Goal: Transaction & Acquisition: Obtain resource

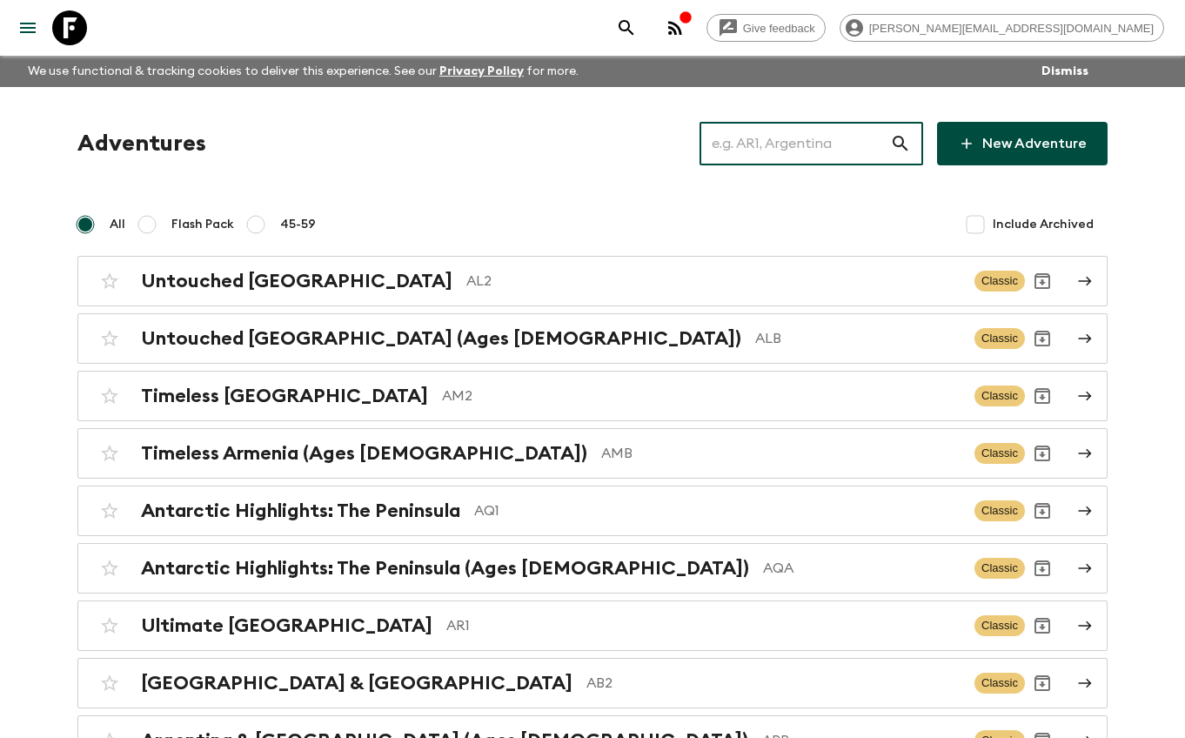
click at [870, 137] on input "text" at bounding box center [794, 143] width 191 height 49
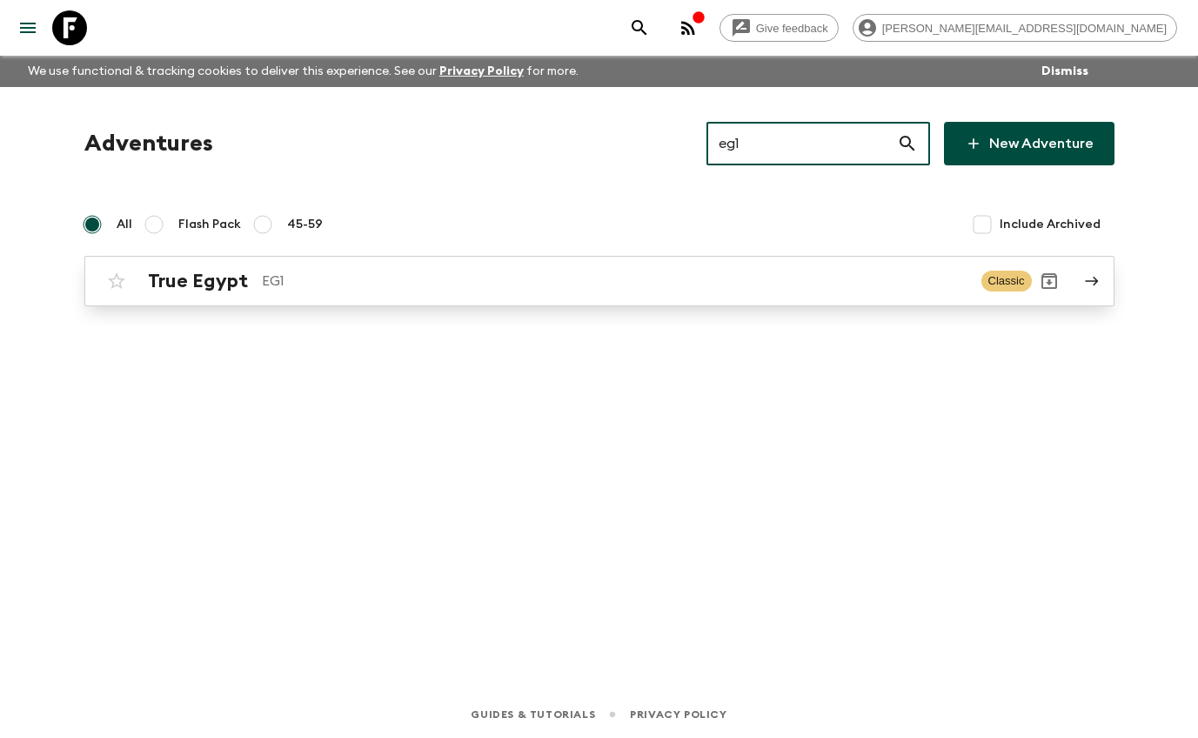
type input "eg1"
click at [378, 278] on p "EG1" at bounding box center [615, 281] width 706 height 21
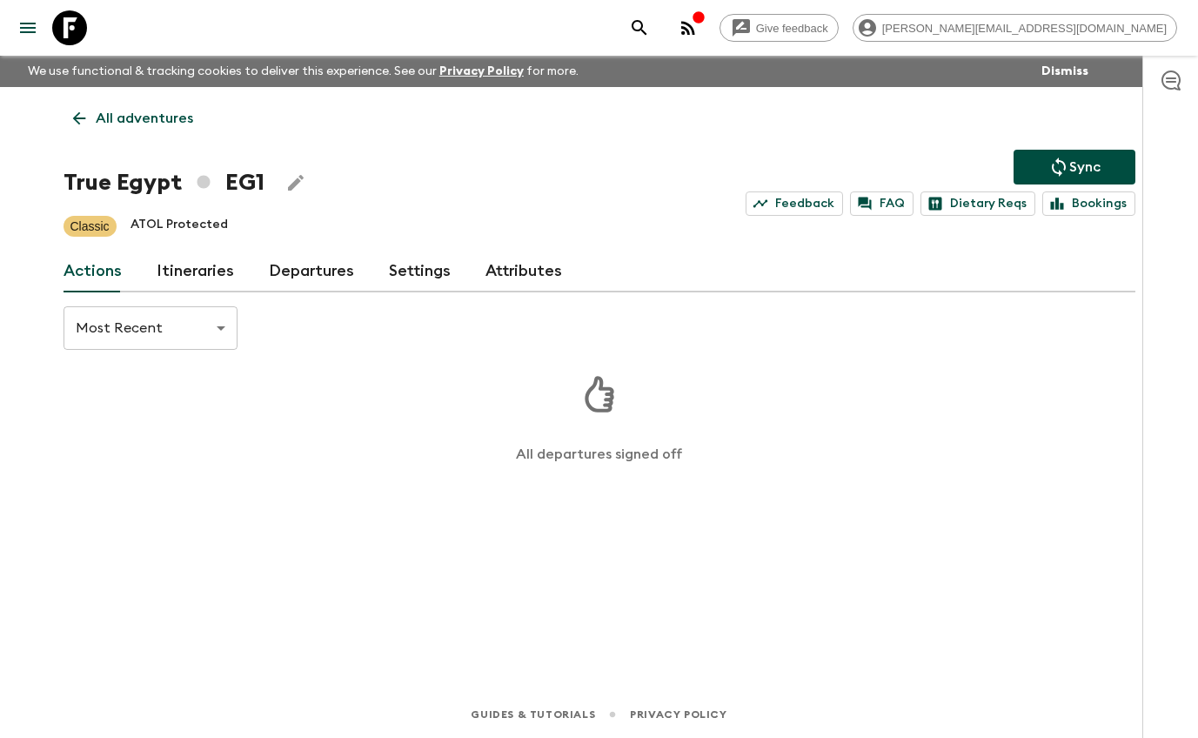
click at [335, 278] on link "Departures" at bounding box center [311, 272] width 85 height 42
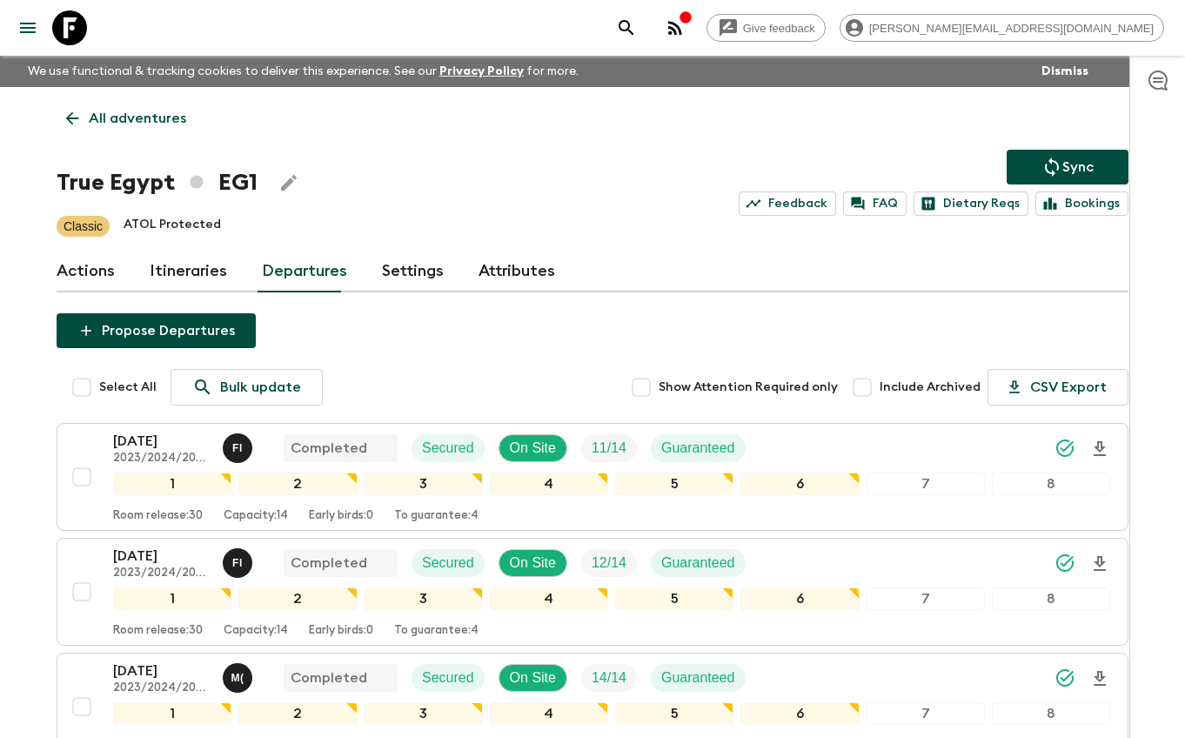
scroll to position [1120, 0]
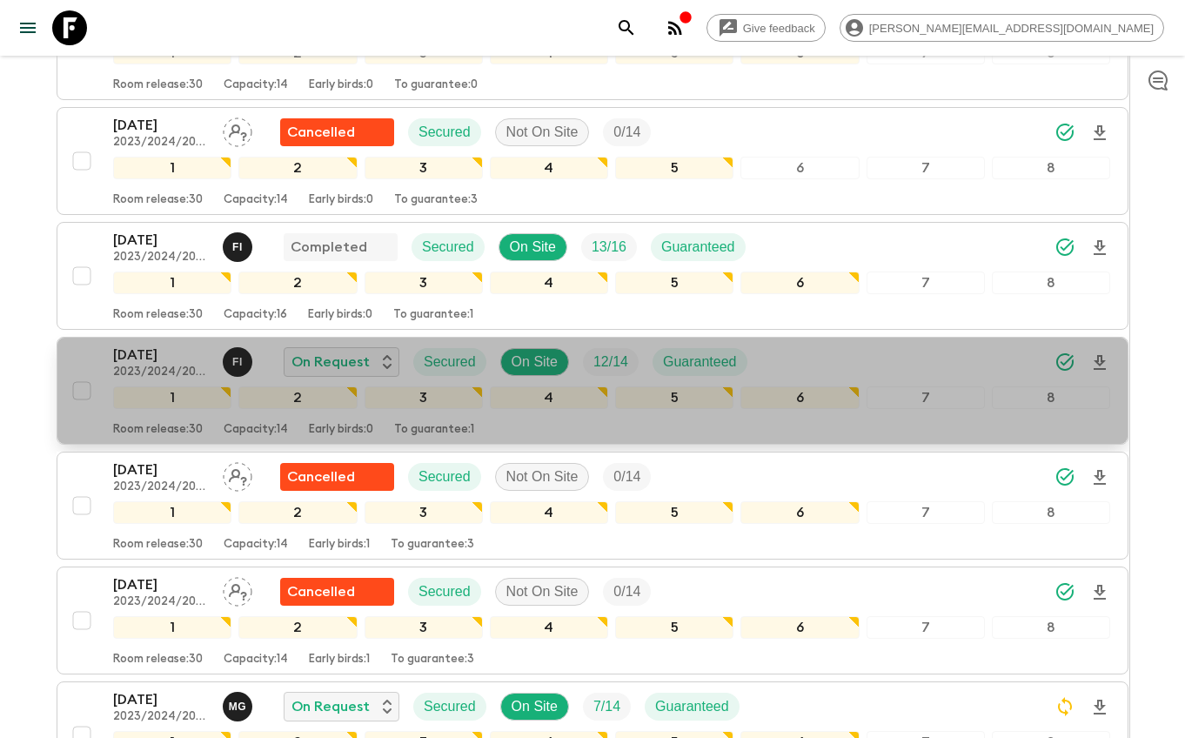
click at [901, 360] on div "[DATE] 2023/2024/2025 F I On Request Secured On Site 12 / 14 Guaranteed" at bounding box center [611, 362] width 997 height 35
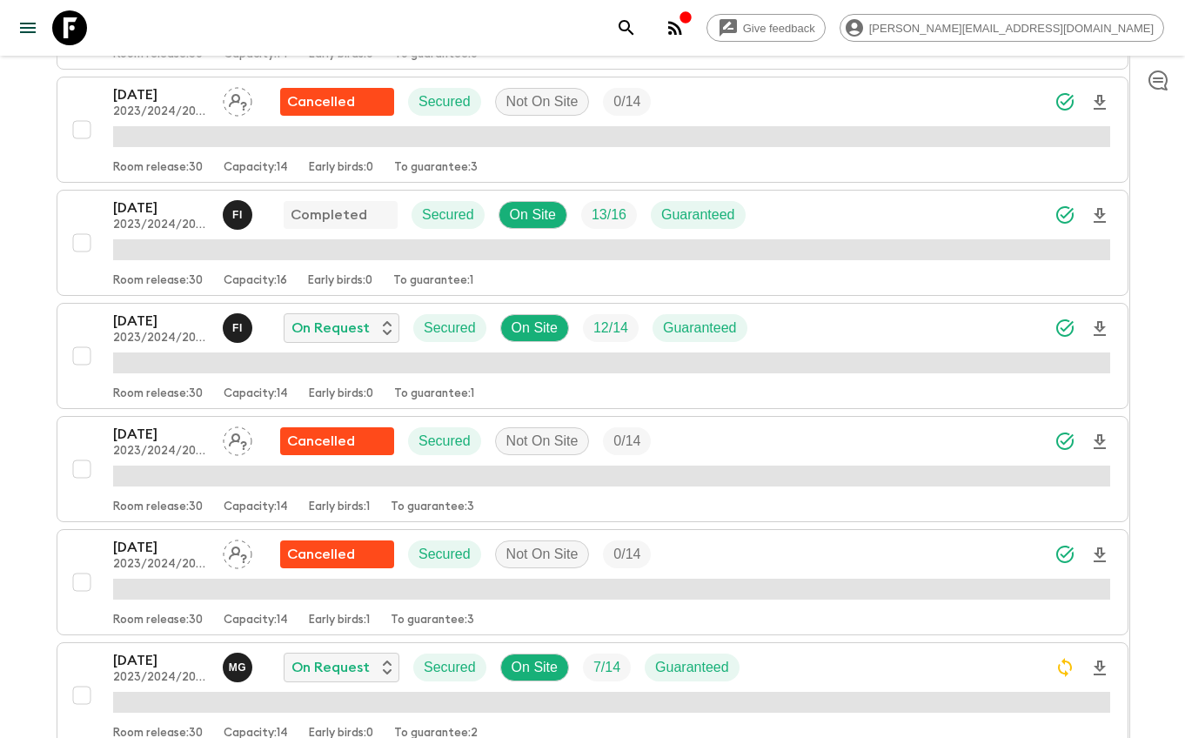
scroll to position [1103, 0]
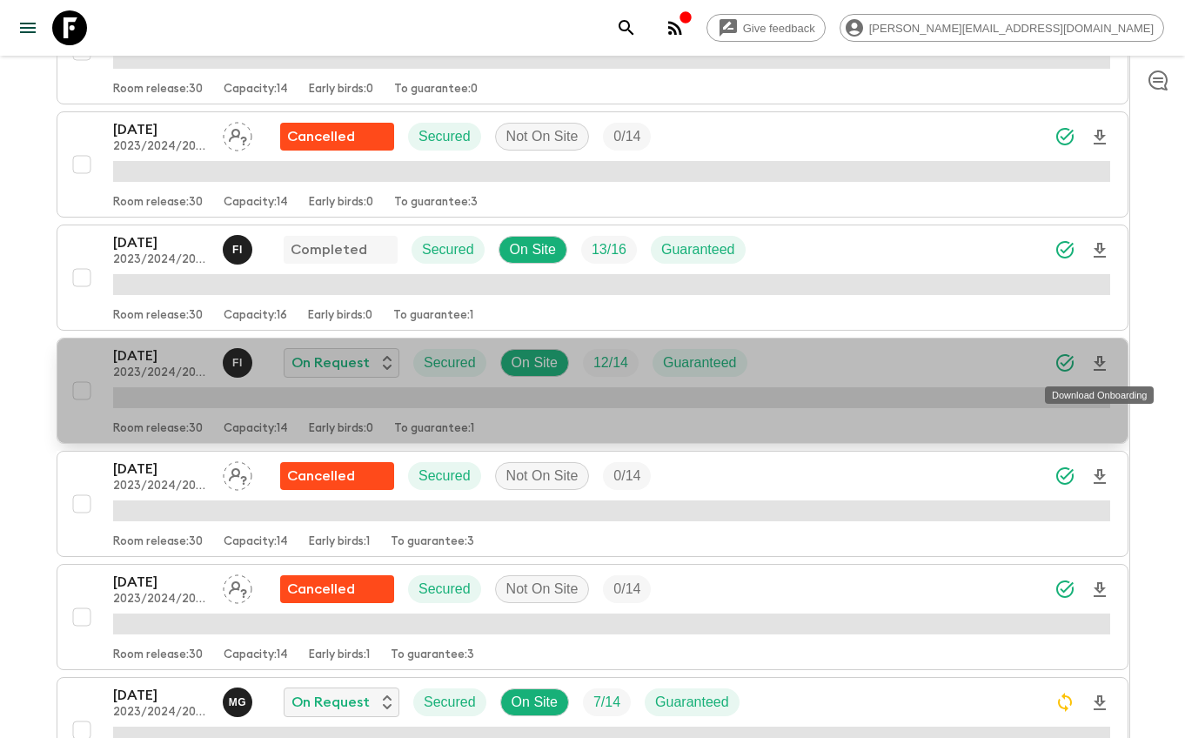
click at [1099, 356] on icon "Download Onboarding" at bounding box center [1100, 363] width 12 height 15
